Goal: Information Seeking & Learning: Learn about a topic

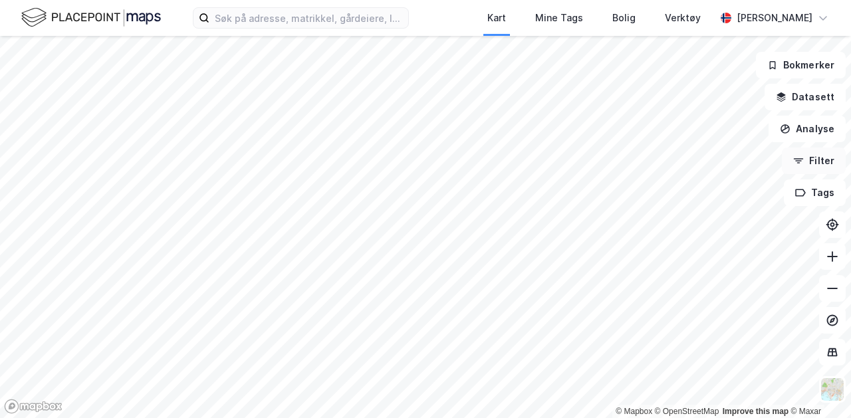
click at [821, 160] on button "Filter" at bounding box center [814, 161] width 64 height 27
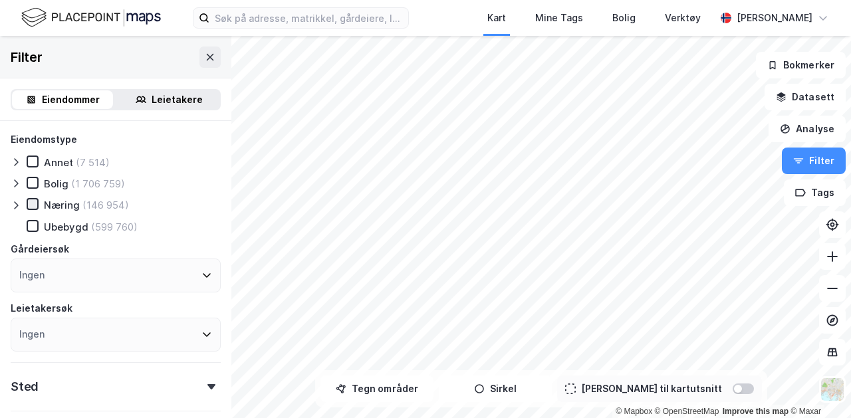
click at [34, 201] on icon at bounding box center [32, 204] width 9 height 9
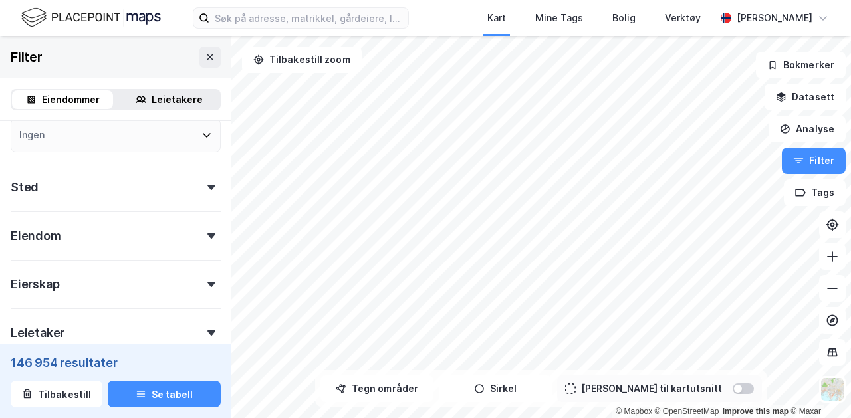
scroll to position [176, 0]
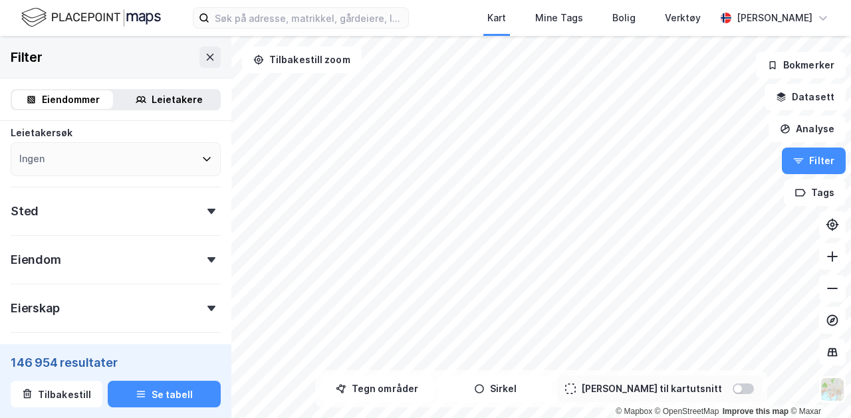
click at [183, 211] on div "Sted" at bounding box center [116, 206] width 210 height 38
click at [100, 267] on div "Ingen" at bounding box center [116, 270] width 210 height 34
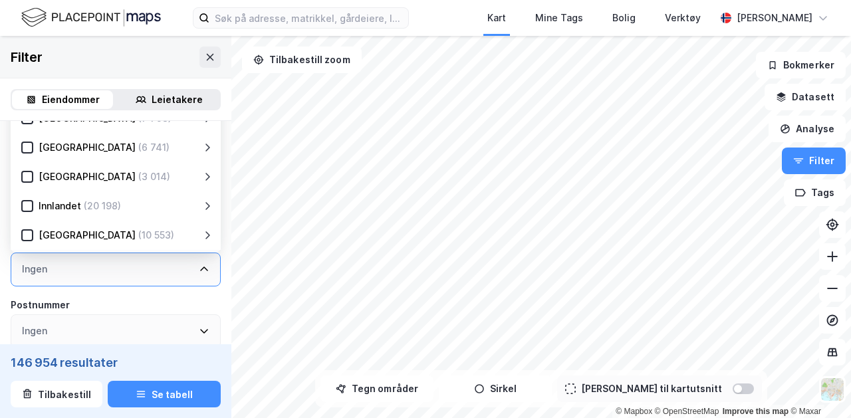
click at [138, 181] on div "(3 014)" at bounding box center [154, 177] width 32 height 16
click at [25, 174] on icon at bounding box center [27, 176] width 9 height 9
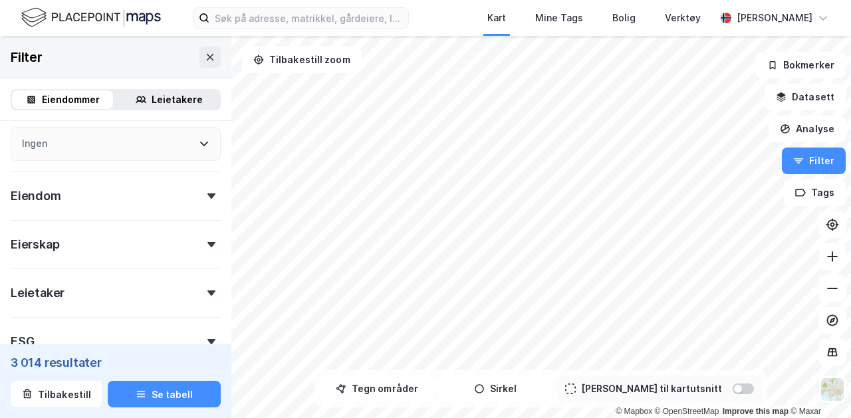
scroll to position [405, 0]
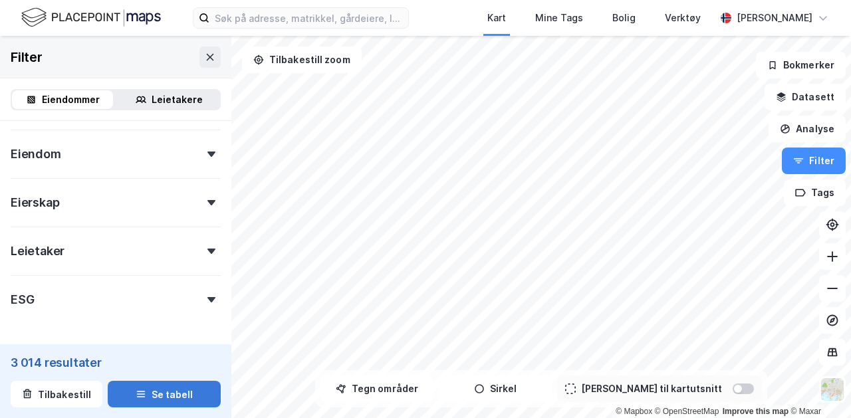
click at [134, 386] on button "Se tabell" at bounding box center [164, 394] width 113 height 27
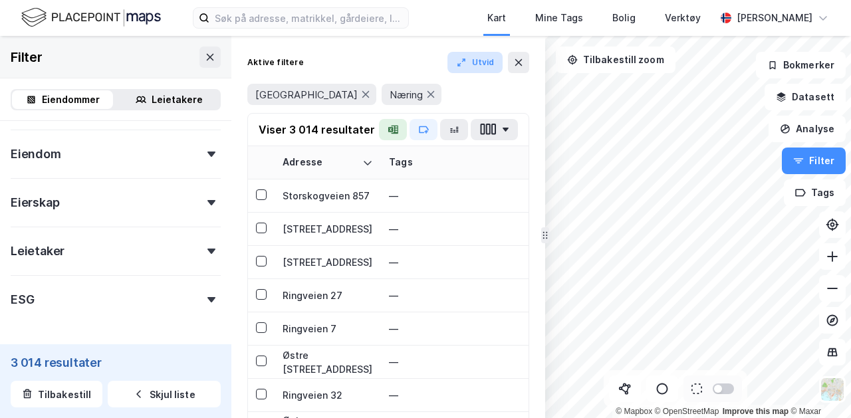
click at [480, 60] on button "Utvid" at bounding box center [476, 62] width 56 height 21
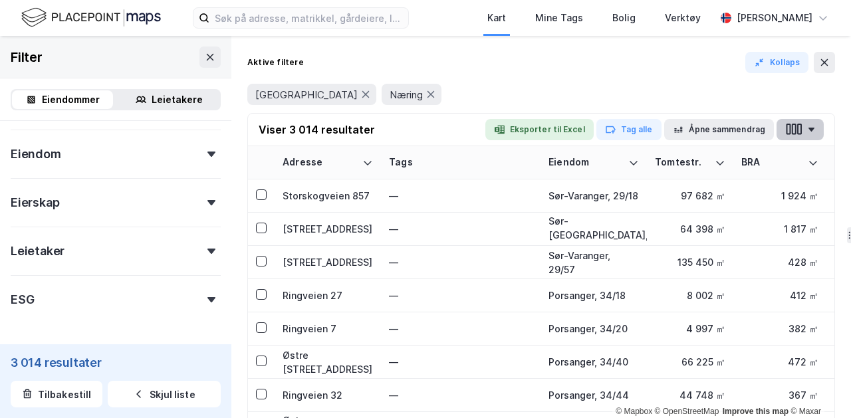
click at [808, 130] on icon "button" at bounding box center [811, 130] width 7 height 4
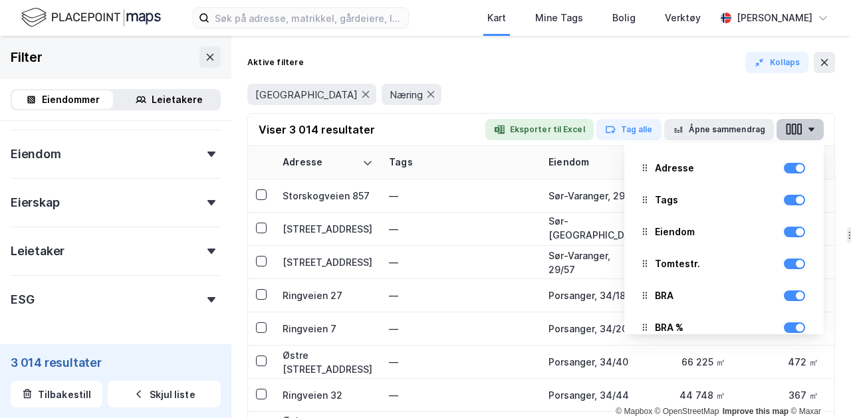
click at [808, 130] on icon "button" at bounding box center [811, 130] width 7 height 4
click at [597, 77] on div "Finnmark Næring" at bounding box center [541, 94] width 588 height 37
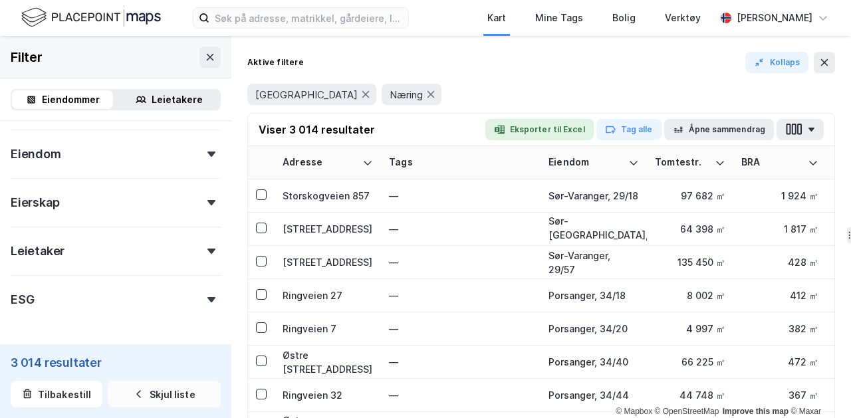
click at [155, 396] on button "Skjul liste" at bounding box center [164, 394] width 113 height 27
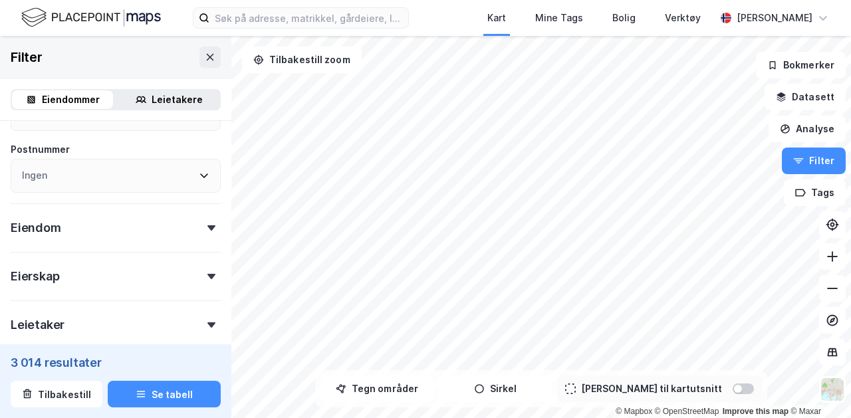
scroll to position [451, 0]
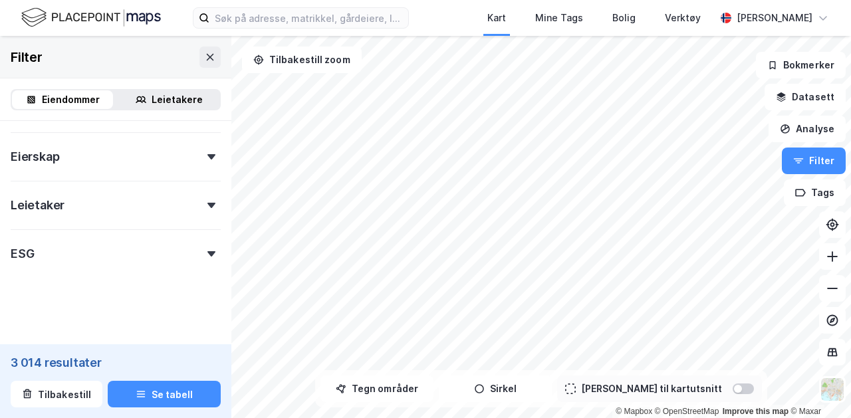
click at [214, 253] on icon at bounding box center [212, 253] width 8 height 5
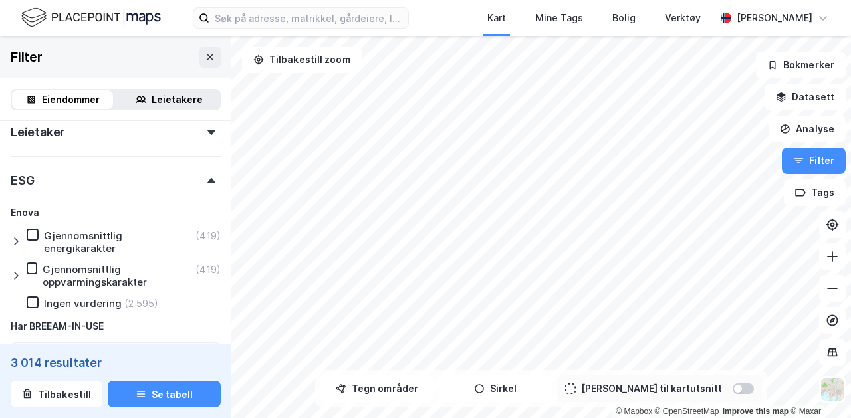
click at [204, 188] on div "ESG" at bounding box center [116, 175] width 210 height 38
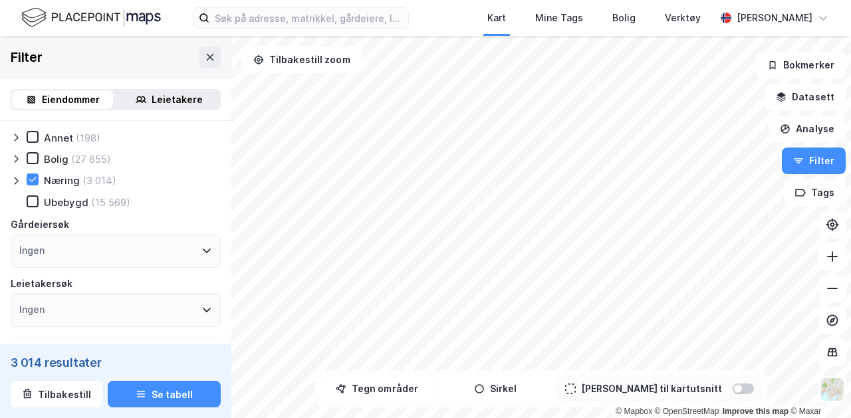
scroll to position [0, 0]
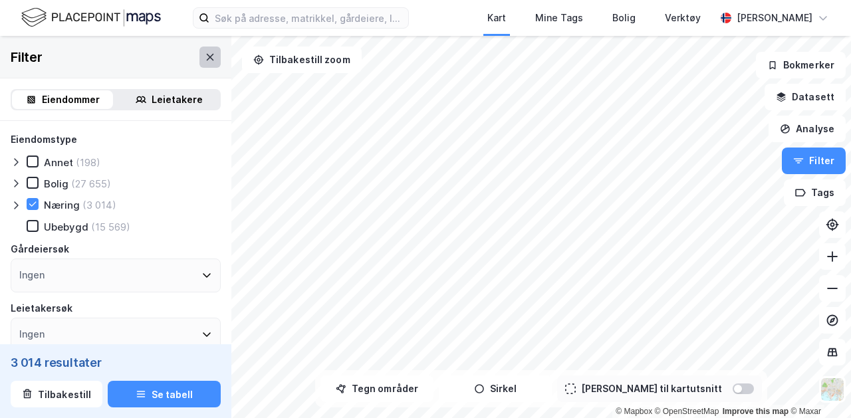
click at [209, 63] on button at bounding box center [210, 57] width 21 height 21
